Goal: Information Seeking & Learning: Check status

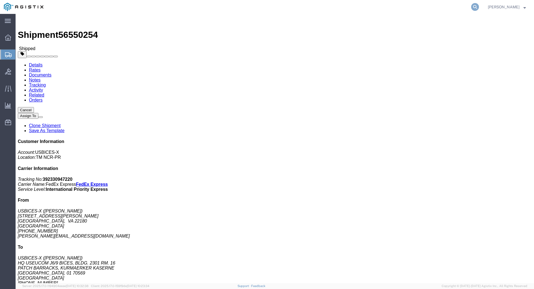
click at [479, 7] on icon at bounding box center [476, 7] width 8 height 8
click link "Documents"
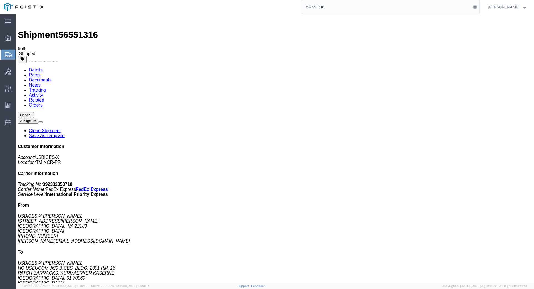
drag, startPoint x: 338, startPoint y: 6, endPoint x: 299, endPoint y: 8, distance: 39.0
click at [296, 8] on div "56551316" at bounding box center [263, 7] width 433 height 14
type input "GDIT-51946"
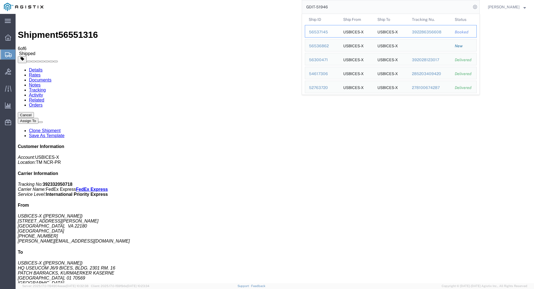
click at [327, 31] on div "56537145" at bounding box center [322, 32] width 26 height 6
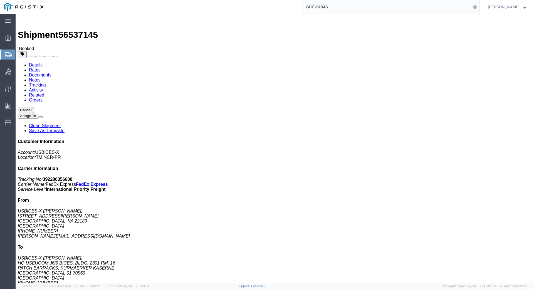
click link "Documents"
